Goal: Find specific page/section: Find specific page/section

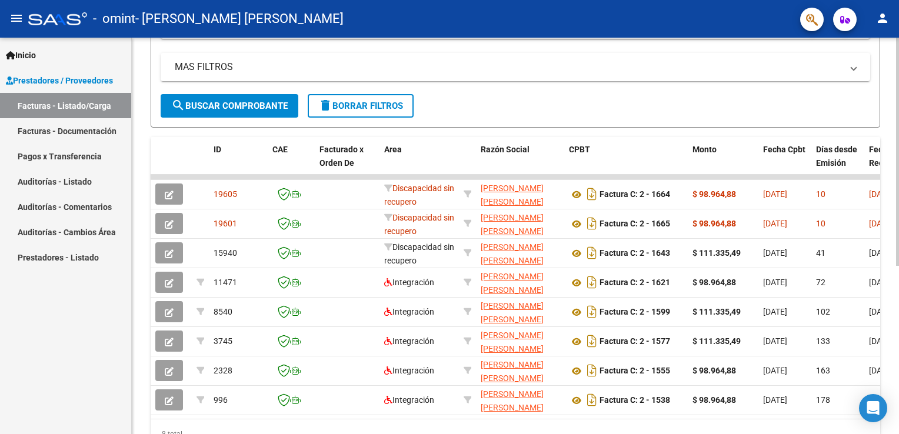
scroll to position [235, 0]
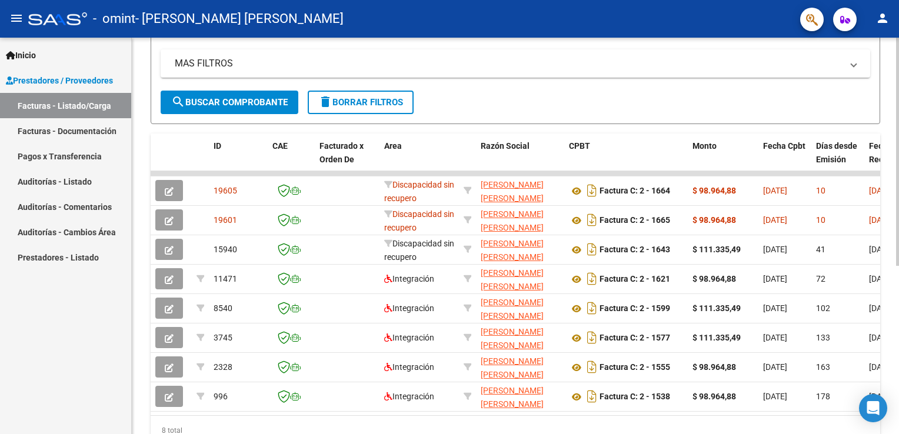
click at [852, 425] on div "8 total" at bounding box center [515, 430] width 729 height 29
drag, startPoint x: 852, startPoint y: 425, endPoint x: 845, endPoint y: 425, distance: 7.1
click at [847, 425] on div "8 total" at bounding box center [515, 430] width 729 height 29
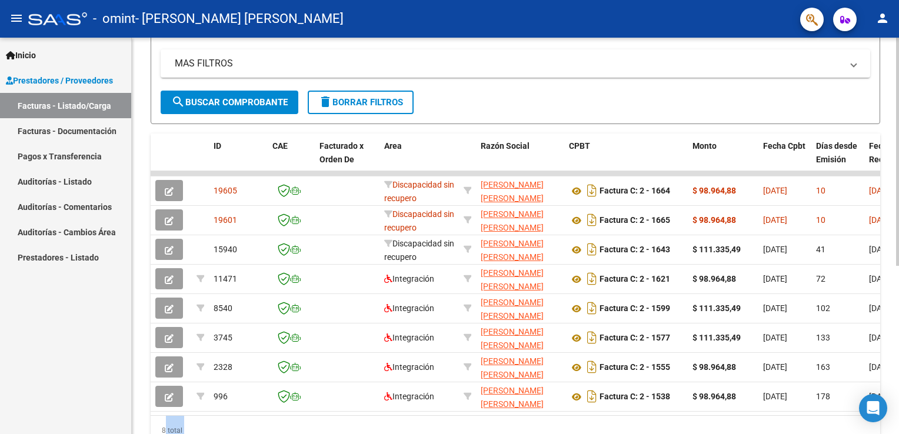
click at [843, 425] on div "8 total" at bounding box center [515, 430] width 729 height 29
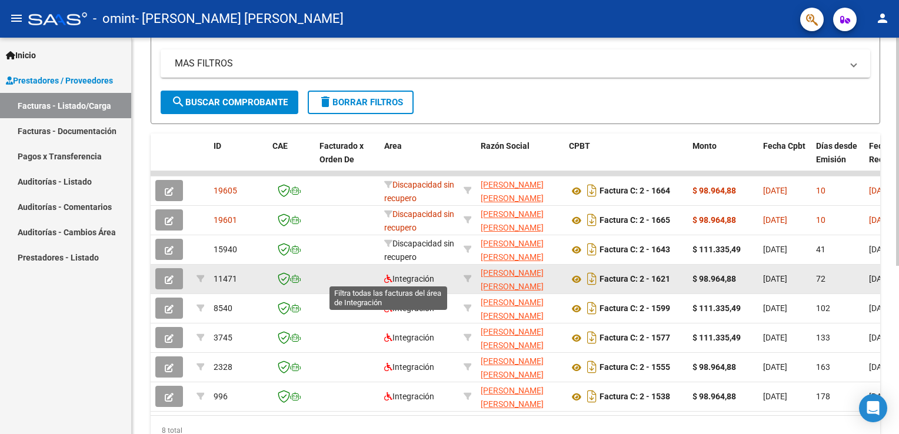
click at [391, 275] on icon at bounding box center [388, 279] width 8 height 8
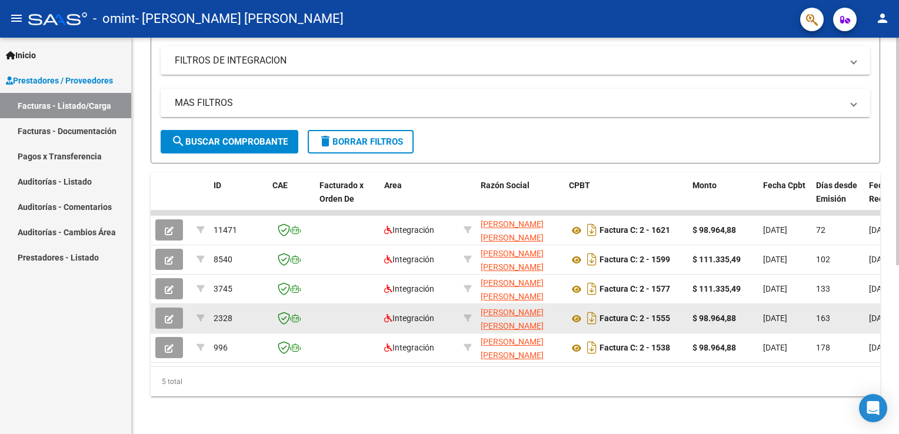
scroll to position [202, 0]
click at [391, 282] on div "Integración" at bounding box center [419, 289] width 70 height 14
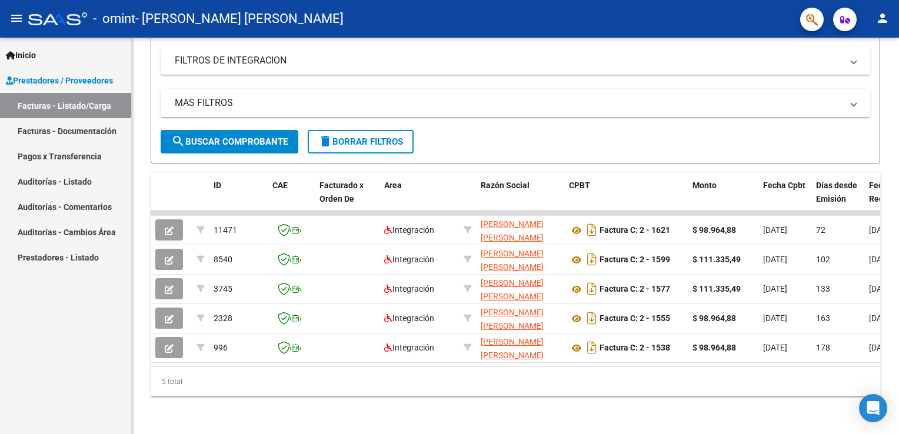
click at [36, 107] on link "Facturas - Listado/Carga" at bounding box center [65, 105] width 131 height 25
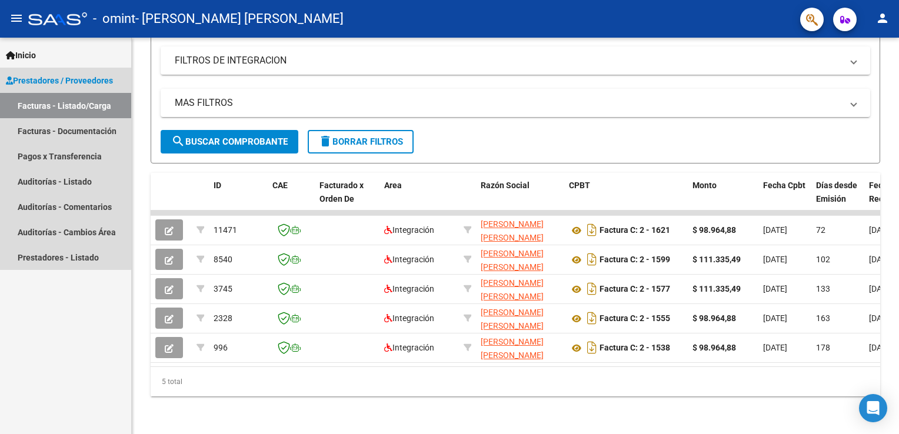
click at [50, 74] on span "Prestadores / Proveedores" at bounding box center [59, 80] width 107 height 13
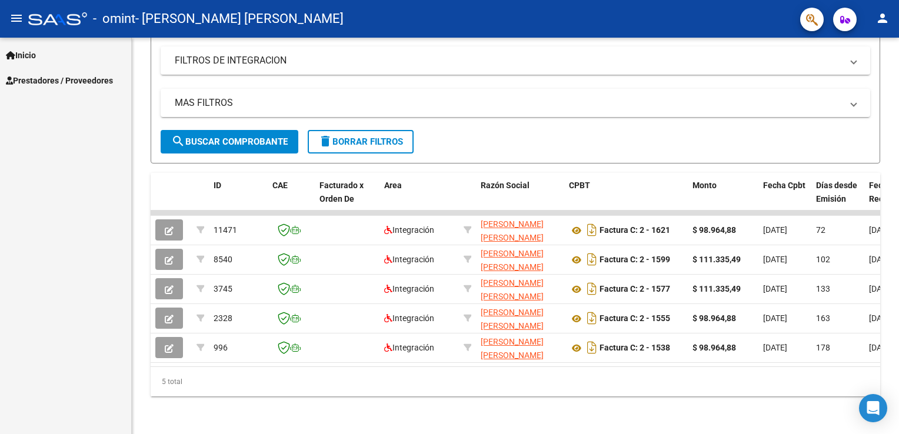
click at [53, 80] on span "Prestadores / Proveedores" at bounding box center [59, 80] width 107 height 13
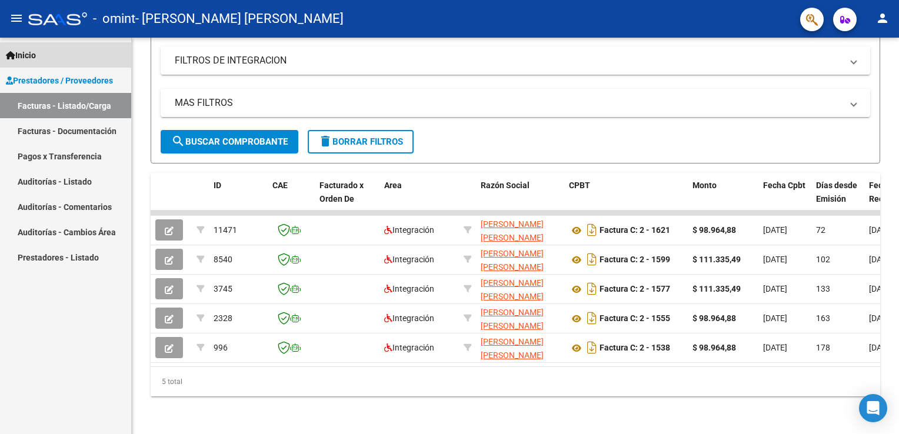
click at [55, 47] on link "Inicio" at bounding box center [65, 54] width 131 height 25
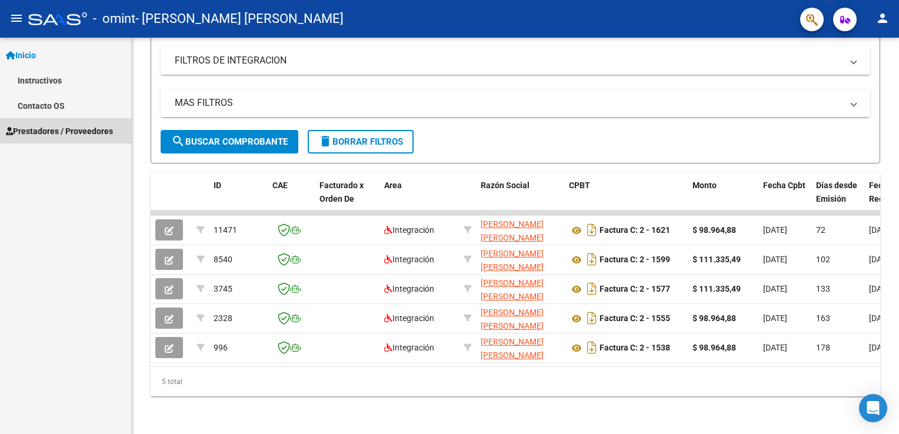
click at [46, 130] on span "Prestadores / Proveedores" at bounding box center [59, 131] width 107 height 13
